Goal: Transaction & Acquisition: Purchase product/service

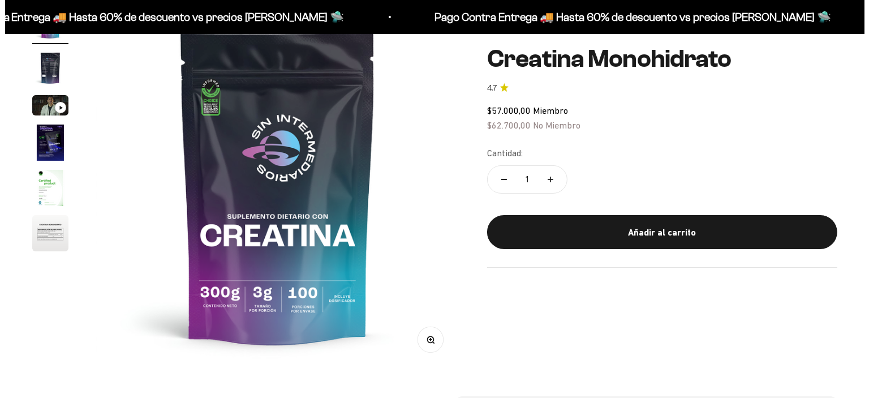
scroll to position [107, 0]
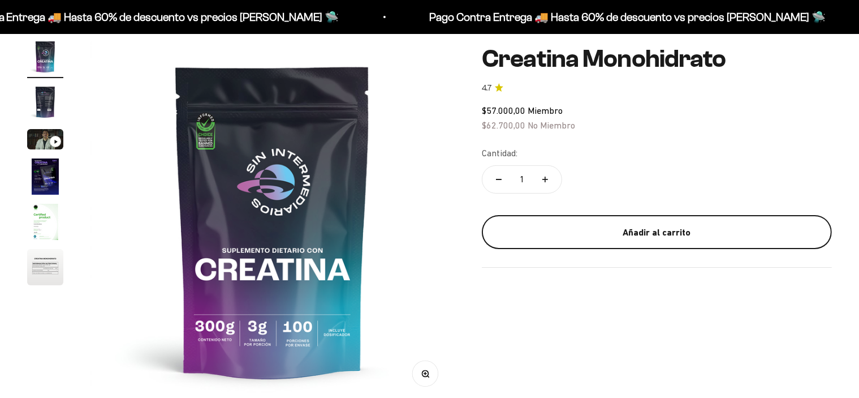
click at [623, 231] on div "Añadir al carrito" at bounding box center [657, 232] width 305 height 15
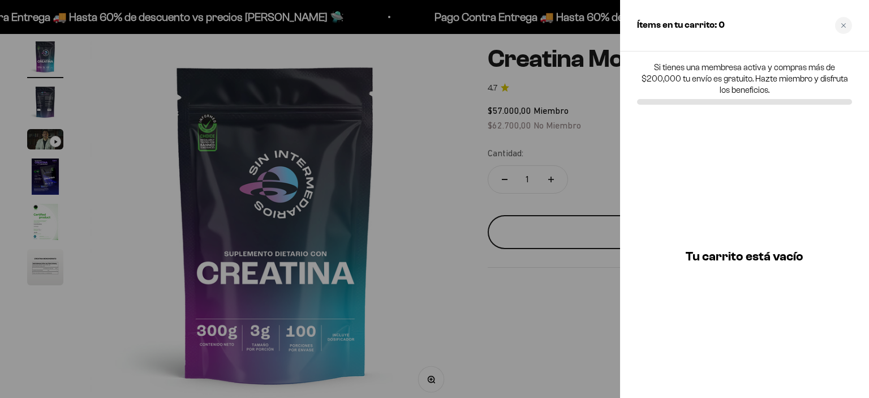
scroll to position [0, 0]
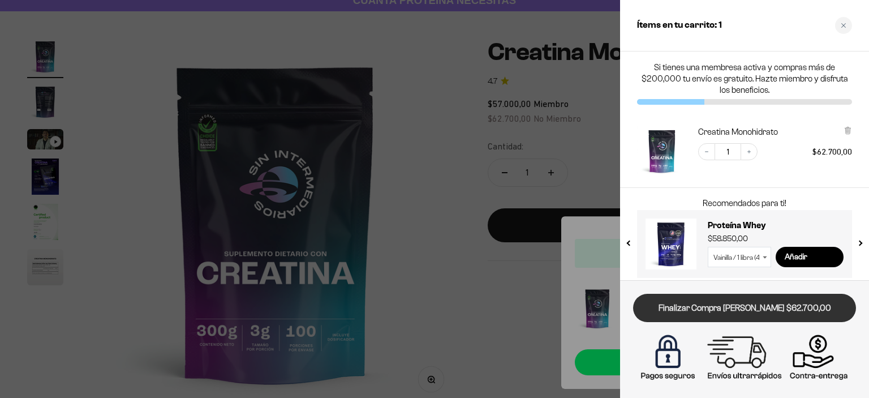
click at [740, 309] on link "Finalizar Compra [PERSON_NAME] $62.700,00" at bounding box center [744, 308] width 223 height 29
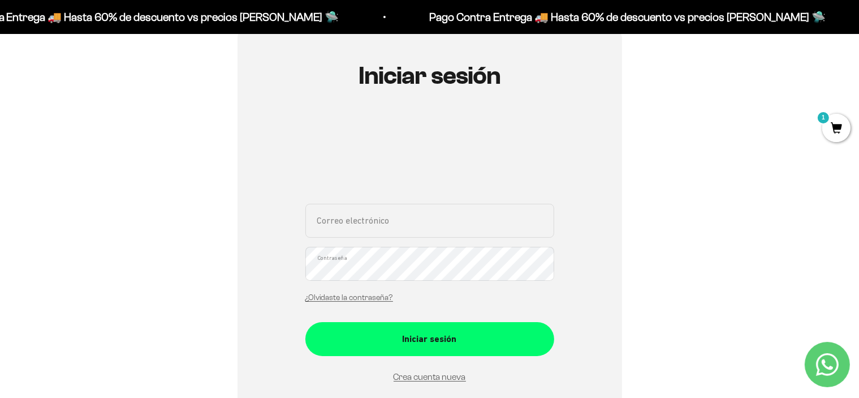
scroll to position [111, 0]
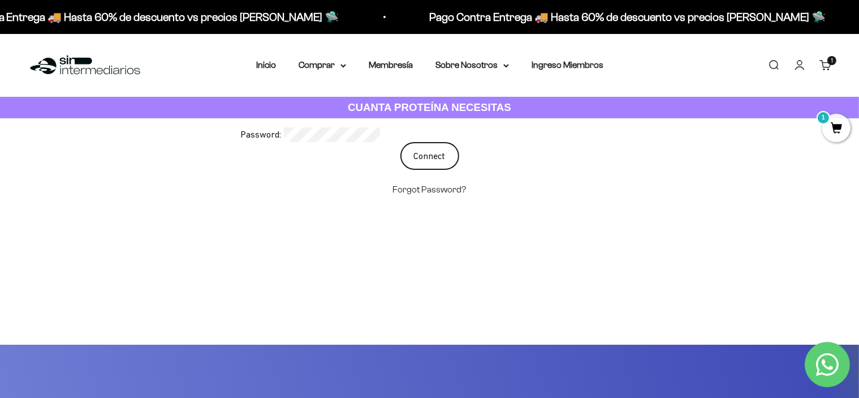
click at [435, 157] on input "Connect" at bounding box center [430, 156] width 59 height 28
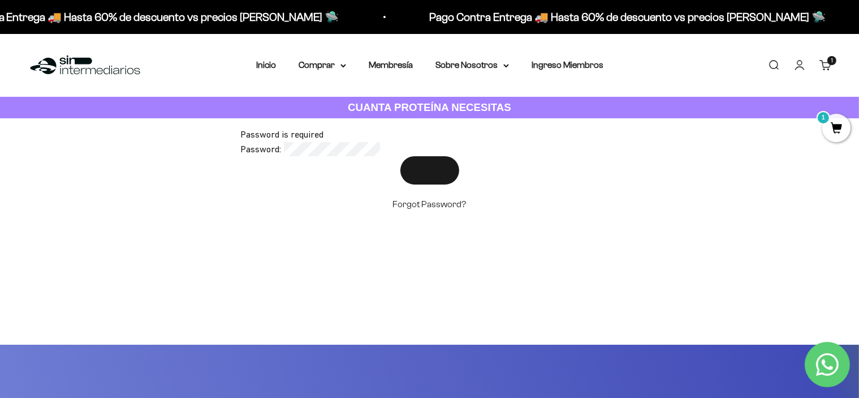
click at [422, 140] on div "Password is required" at bounding box center [430, 134] width 378 height 15
click at [424, 160] on input "Connect" at bounding box center [430, 170] width 59 height 28
click at [430, 169] on input "Connect" at bounding box center [430, 170] width 59 height 28
click at [444, 169] on input "Connect" at bounding box center [430, 170] width 59 height 28
click at [443, 169] on input "Connect" at bounding box center [430, 170] width 59 height 28
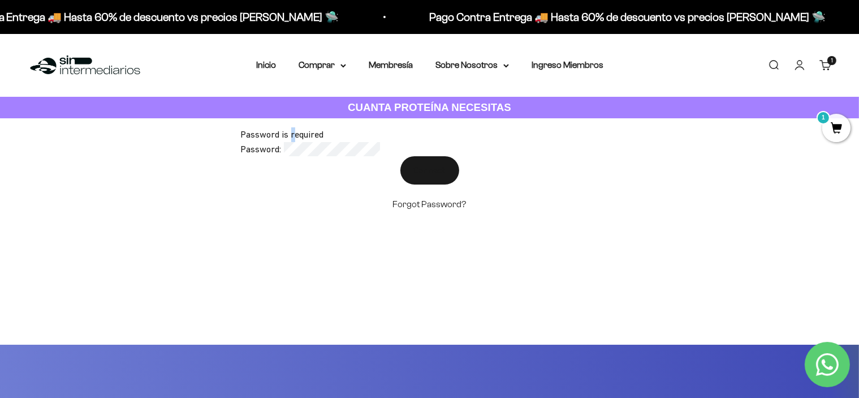
click at [292, 135] on div "Password is required" at bounding box center [430, 134] width 378 height 15
click at [353, 136] on div "Password is required" at bounding box center [430, 134] width 378 height 15
click at [803, 67] on link "Iniciar sesión" at bounding box center [800, 65] width 12 height 12
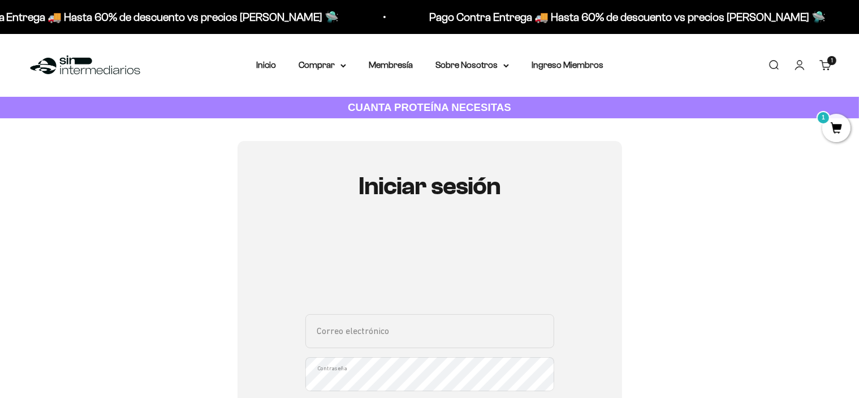
type input "[EMAIL_ADDRESS][DOMAIN_NAME]"
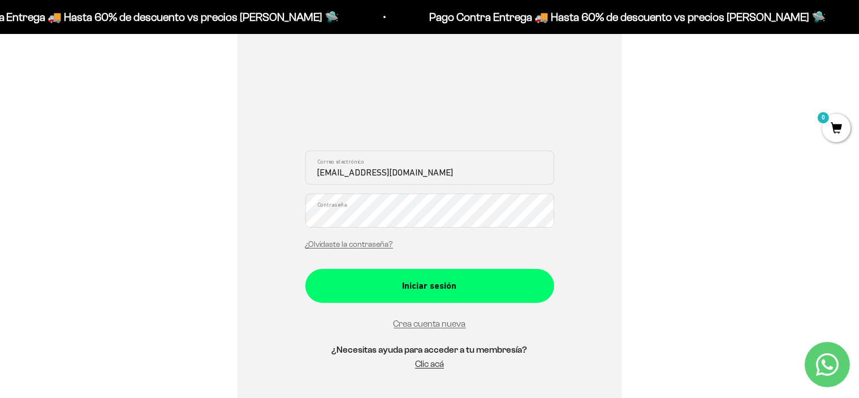
drag, startPoint x: 864, startPoint y: 86, endPoint x: 866, endPoint y: 144, distance: 57.7
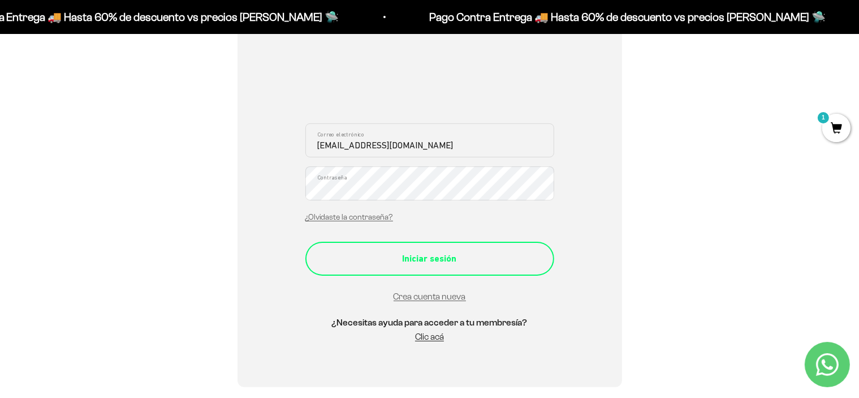
click at [464, 268] on button "Iniciar sesión" at bounding box center [429, 259] width 249 height 34
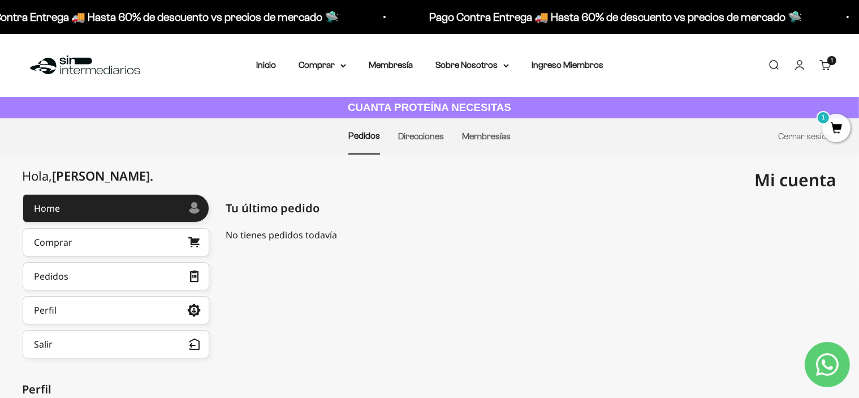
click at [835, 130] on span "1" at bounding box center [837, 128] width 28 height 28
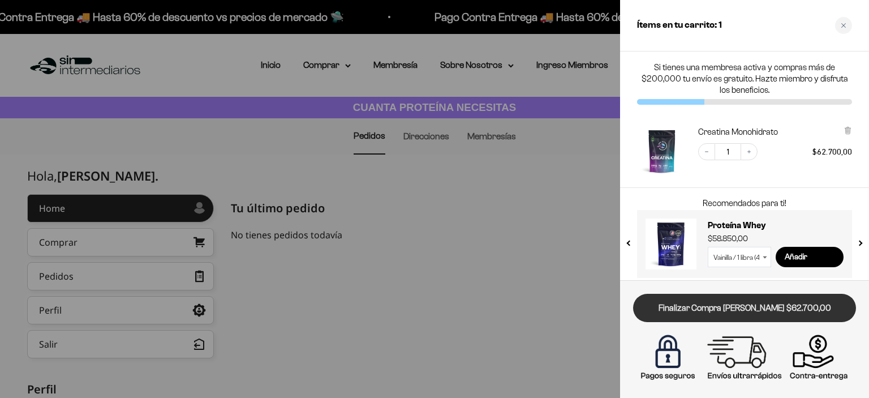
click at [776, 303] on link "Finalizar Compra [PERSON_NAME] $62.700,00" at bounding box center [744, 308] width 223 height 29
